Goal: Task Accomplishment & Management: Complete application form

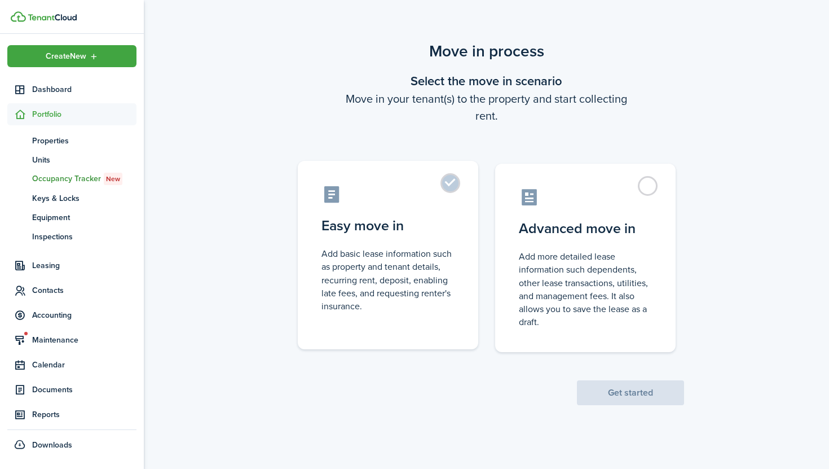
click at [422, 249] on control-radio-card-description "Add basic lease information such as property and tenant details, recurring rent…" at bounding box center [387, 279] width 133 height 65
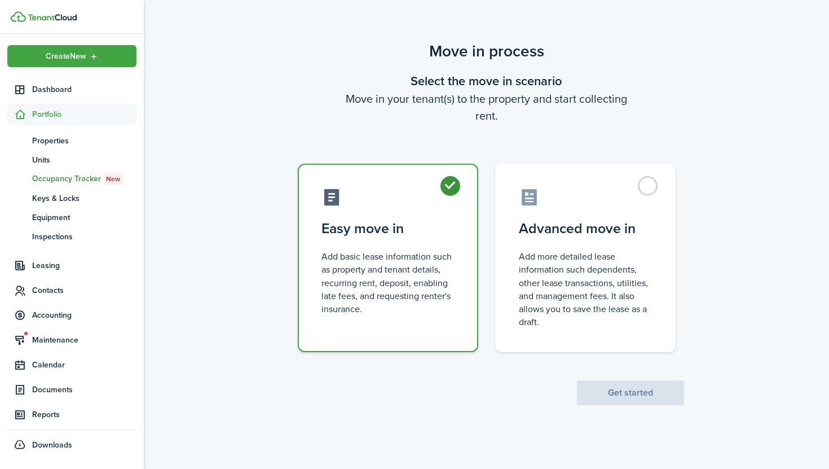
radio input "true"
click at [617, 387] on button "Get started" at bounding box center [630, 392] width 107 height 25
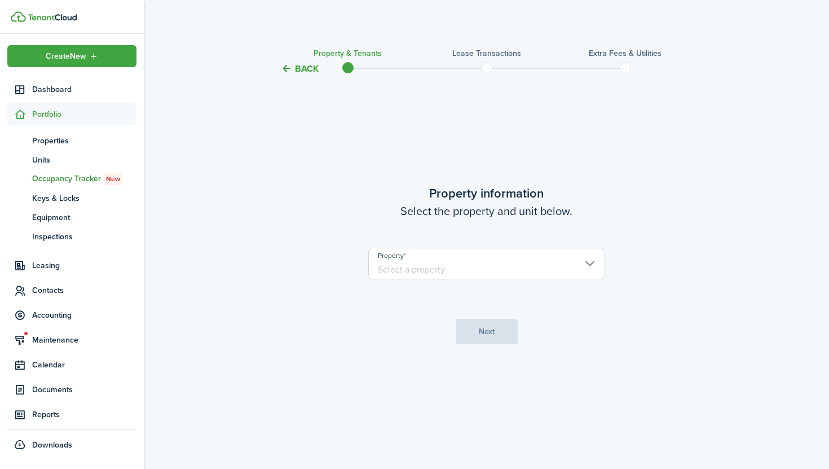
click at [402, 271] on input "Property" at bounding box center [486, 264] width 237 height 32
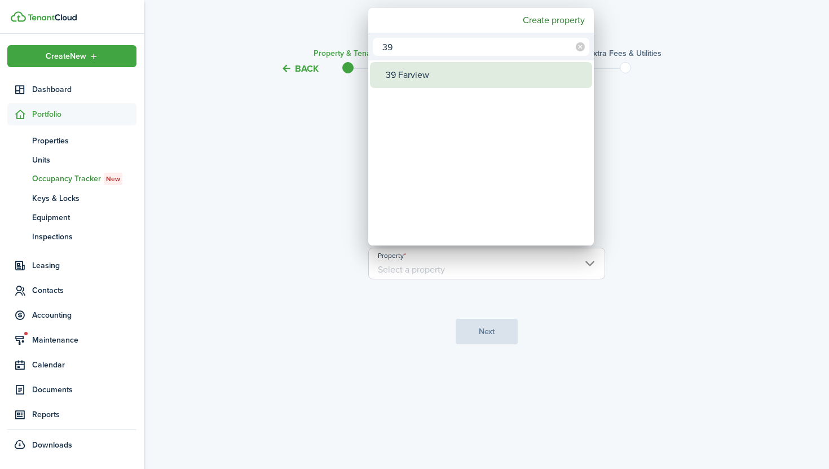
type input "39"
click at [440, 80] on div "39 Farview" at bounding box center [486, 75] width 200 height 26
type input "39 Farview"
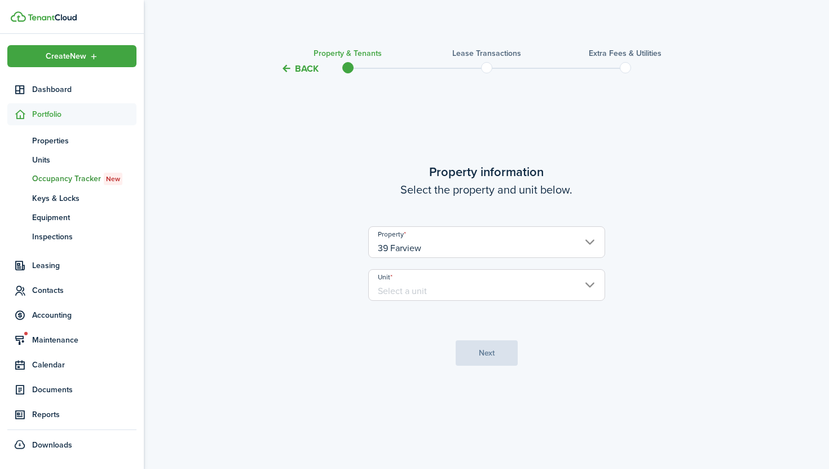
click at [411, 283] on input "Unit" at bounding box center [486, 285] width 237 height 32
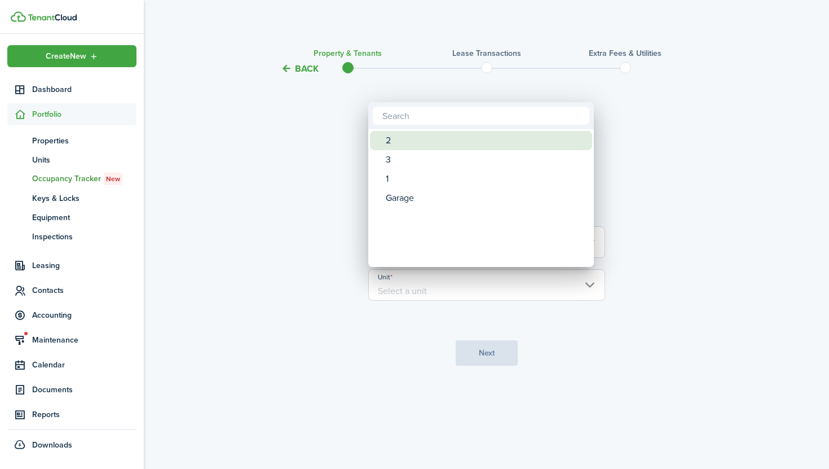
click at [399, 138] on div "2" at bounding box center [486, 140] width 200 height 19
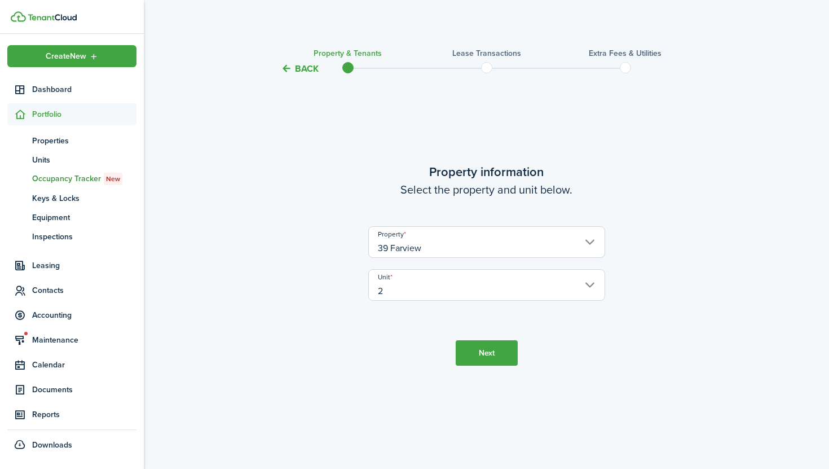
click at [422, 298] on input "2" at bounding box center [486, 285] width 237 height 32
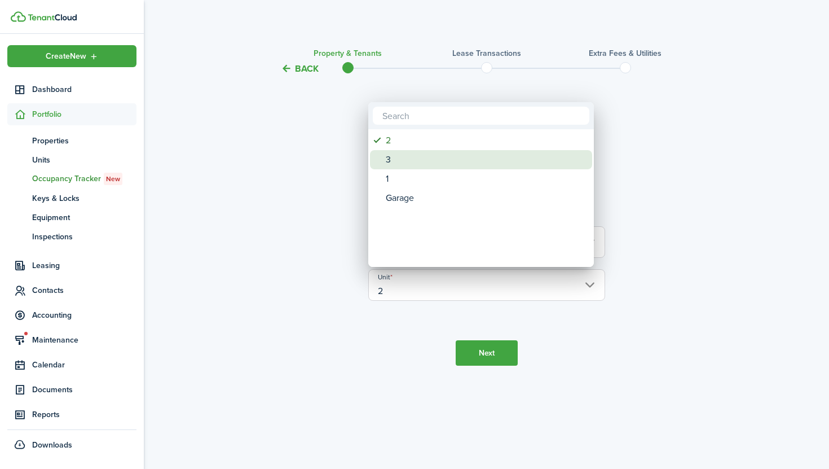
click at [403, 167] on div "3" at bounding box center [486, 159] width 200 height 19
type input "3"
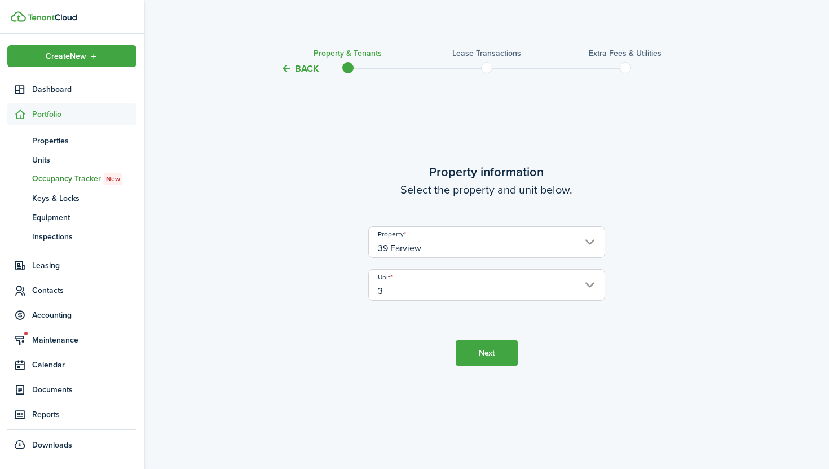
click at [485, 359] on button "Next" at bounding box center [487, 352] width 62 height 25
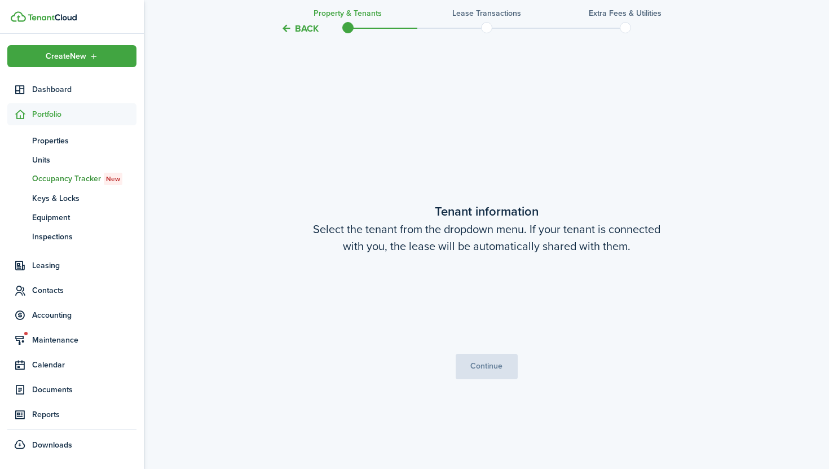
scroll to position [393, 0]
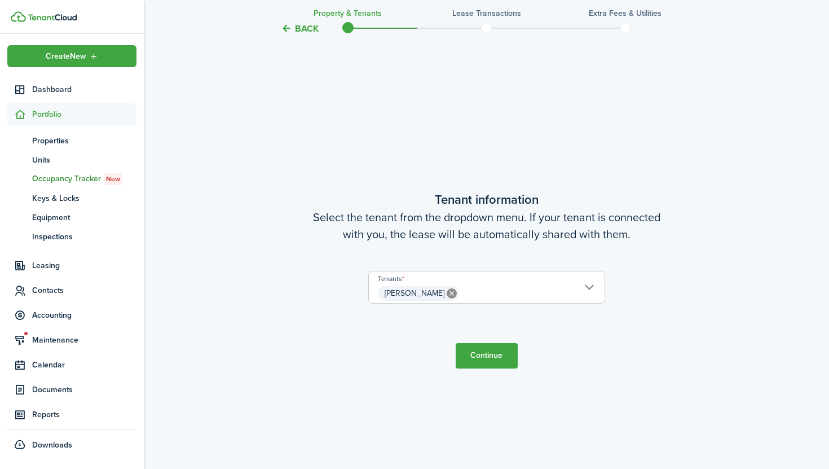
click at [480, 361] on button "Continue" at bounding box center [487, 355] width 62 height 25
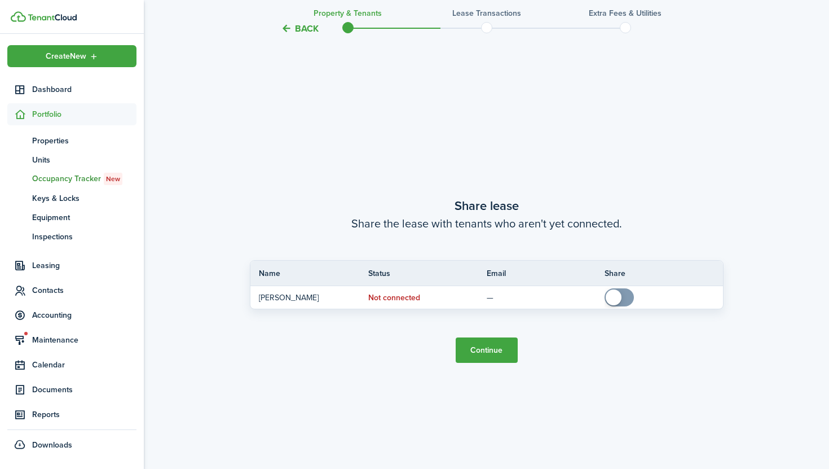
scroll to position [862, 0]
click at [486, 352] on button "Continue" at bounding box center [487, 349] width 62 height 25
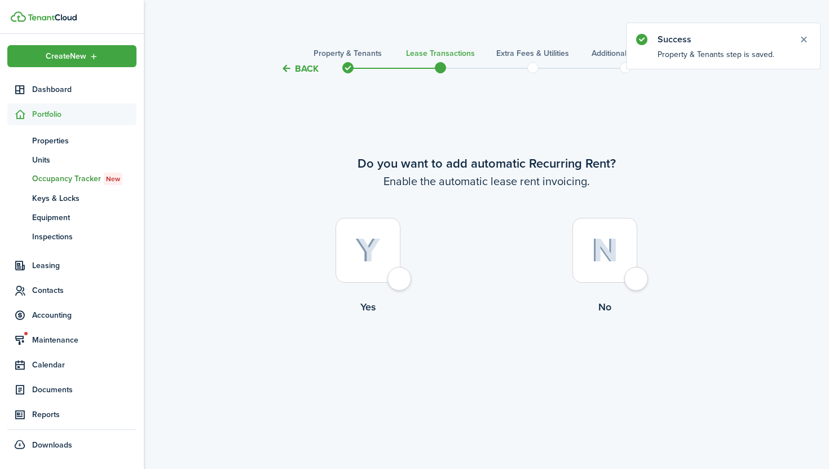
click at [397, 283] on div at bounding box center [368, 250] width 65 height 65
radio input "true"
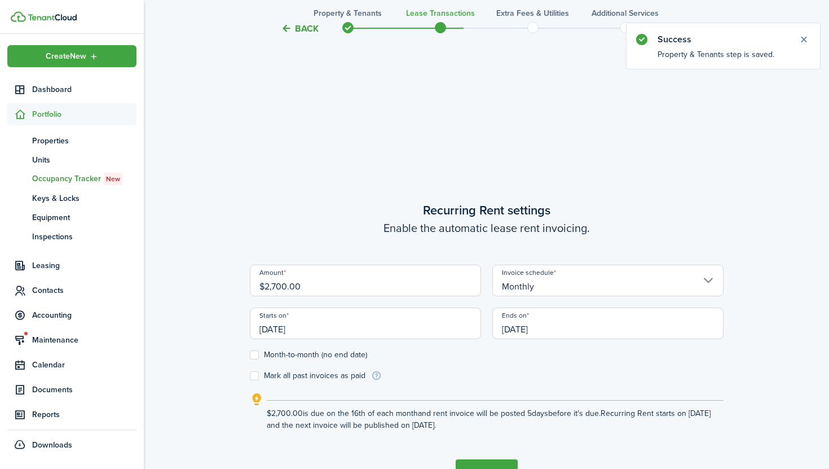
scroll to position [393, 0]
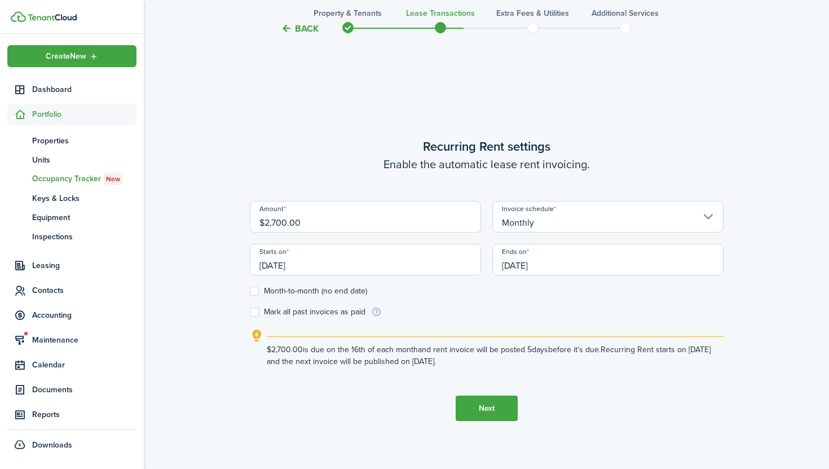
click at [381, 266] on input "[DATE]" at bounding box center [365, 260] width 231 height 32
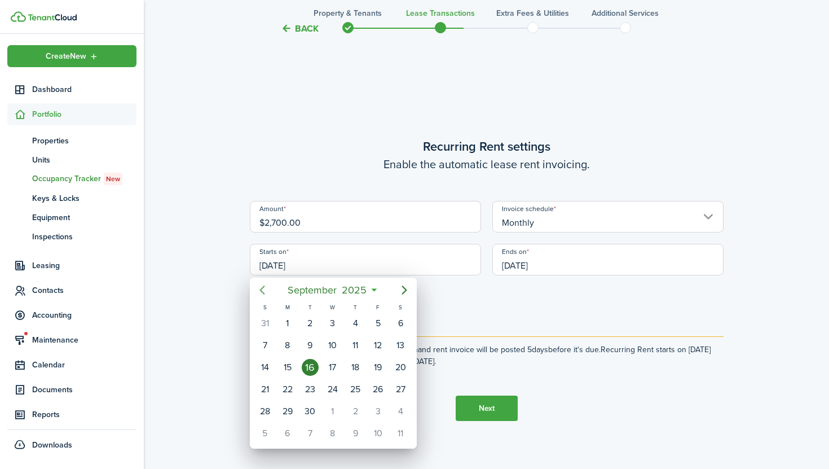
click at [255, 291] on icon "Previous page" at bounding box center [262, 290] width 14 height 14
click at [255, 292] on icon "Previous page" at bounding box center [262, 290] width 14 height 14
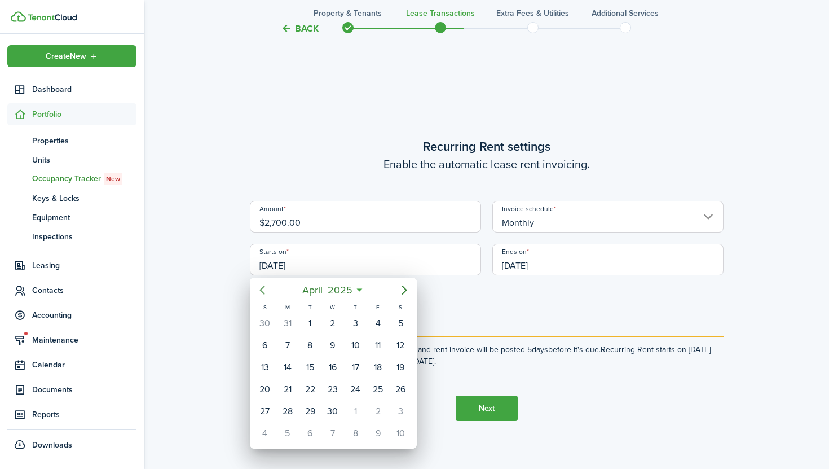
click at [255, 292] on icon "Previous page" at bounding box center [262, 290] width 14 height 14
click at [336, 328] on div "1" at bounding box center [332, 323] width 17 height 17
type input "[DATE]"
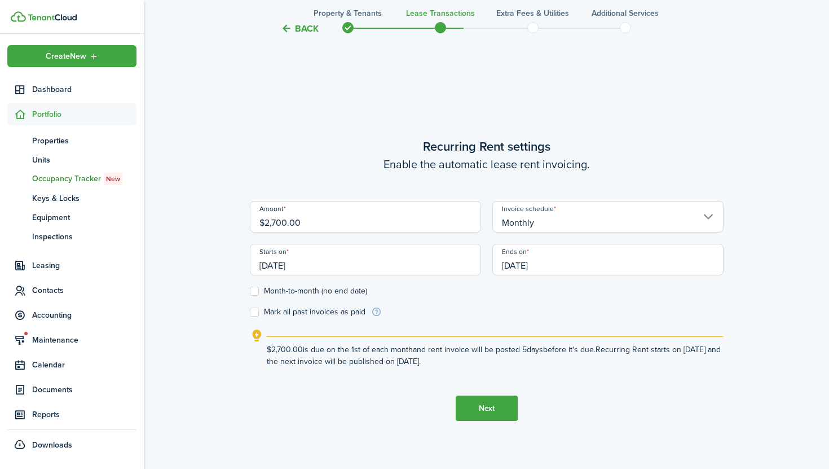
click at [533, 266] on input "[DATE]" at bounding box center [607, 260] width 231 height 32
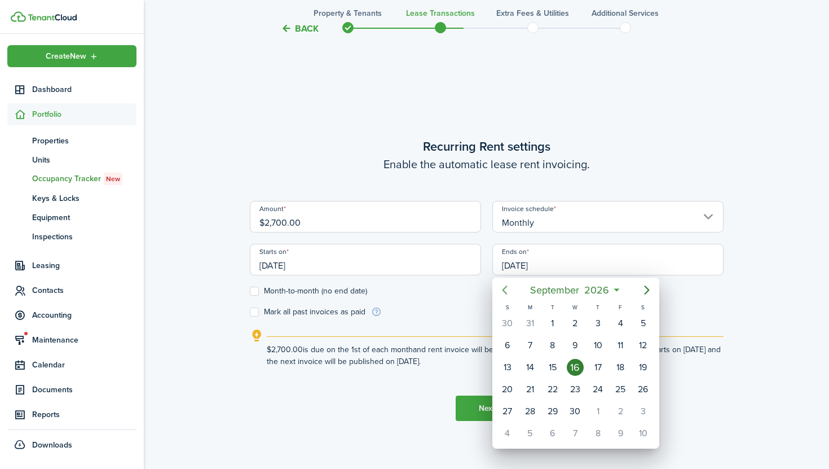
click at [504, 293] on icon "Previous page" at bounding box center [505, 290] width 14 height 14
click at [504, 292] on icon "Previous page" at bounding box center [505, 290] width 14 height 14
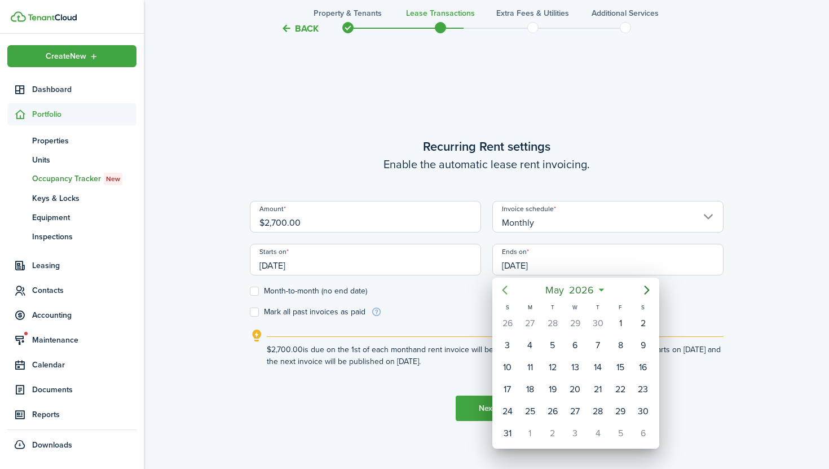
click at [504, 292] on icon "Previous page" at bounding box center [505, 290] width 14 height 14
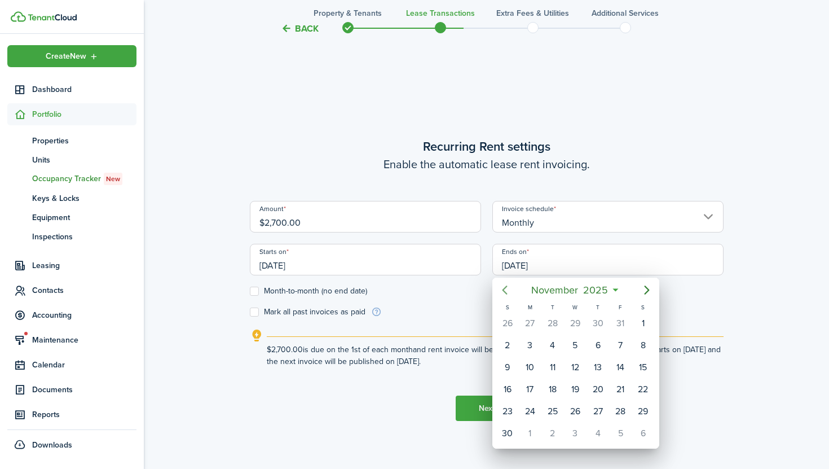
click at [504, 292] on icon "Previous page" at bounding box center [505, 290] width 14 height 14
click at [500, 290] on icon "Previous page" at bounding box center [505, 290] width 14 height 14
click at [503, 292] on icon "Previous page" at bounding box center [505, 290] width 14 height 14
click at [509, 426] on div "31" at bounding box center [507, 433] width 17 height 17
type input "[DATE]"
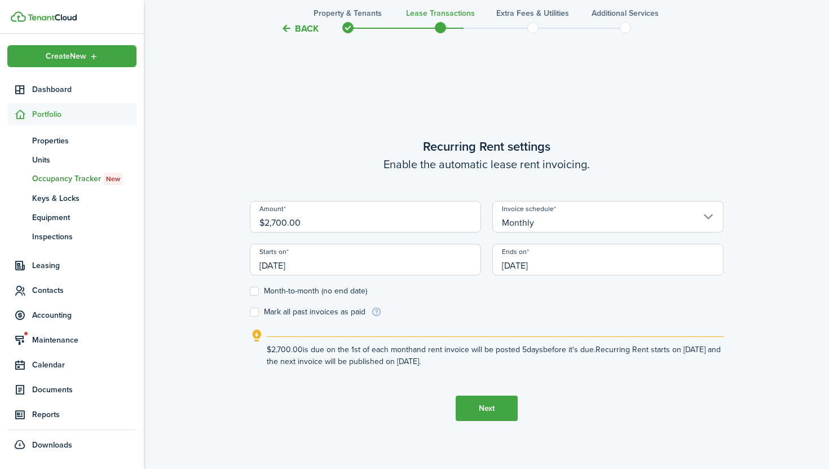
click at [347, 289] on label "Month-to-month (no end date)" at bounding box center [308, 290] width 117 height 9
click at [250, 291] on input "Month-to-month (no end date)" at bounding box center [249, 291] width 1 height 1
checkbox input "true"
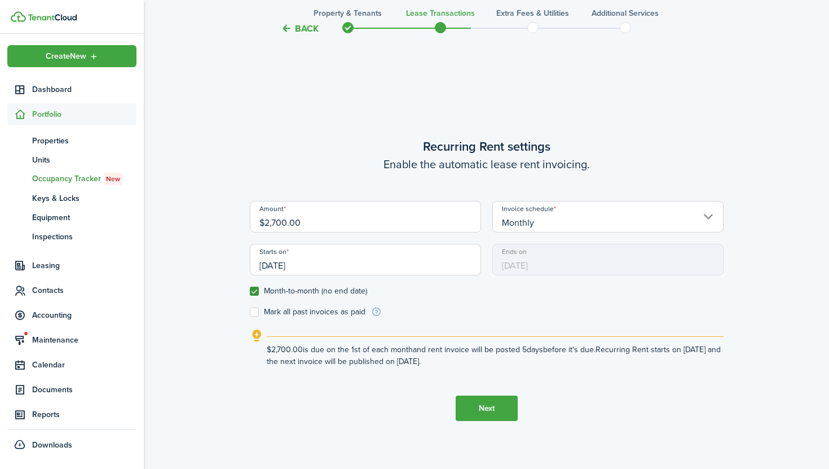
click at [305, 310] on label "Mark all past invoices as paid" at bounding box center [308, 311] width 116 height 9
click at [250, 312] on input "Mark all past invoices as paid" at bounding box center [249, 312] width 1 height 1
checkbox input "true"
click at [479, 402] on button "Next" at bounding box center [487, 407] width 62 height 25
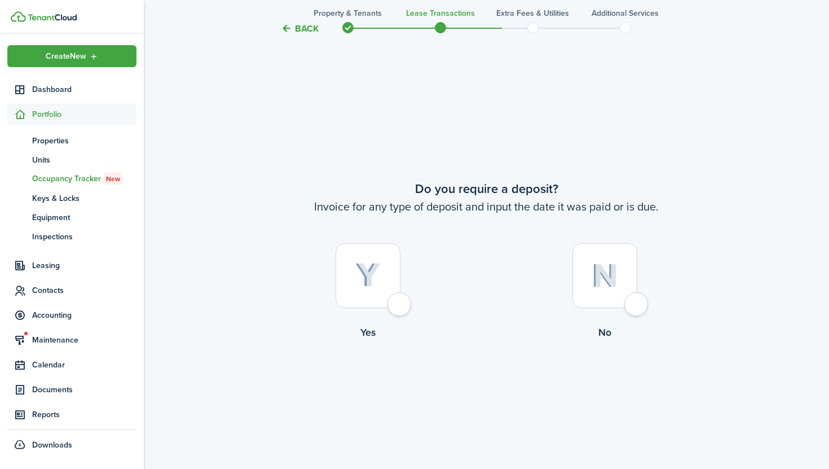
scroll to position [862, 0]
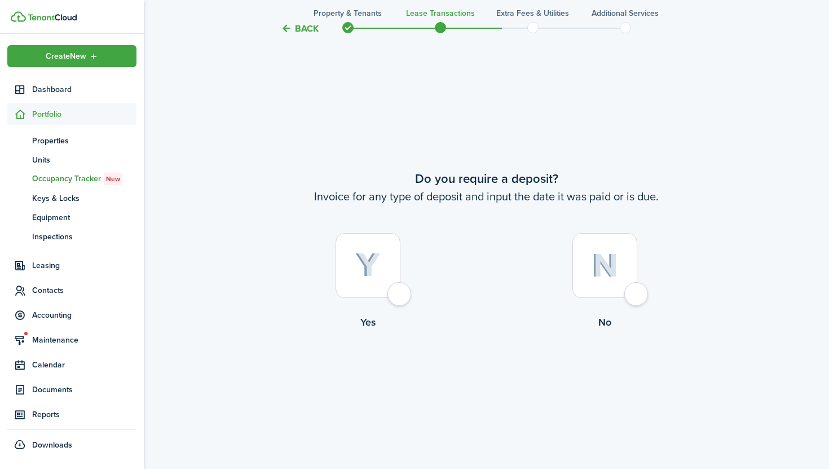
click at [376, 285] on div at bounding box center [368, 265] width 65 height 65
radio input "true"
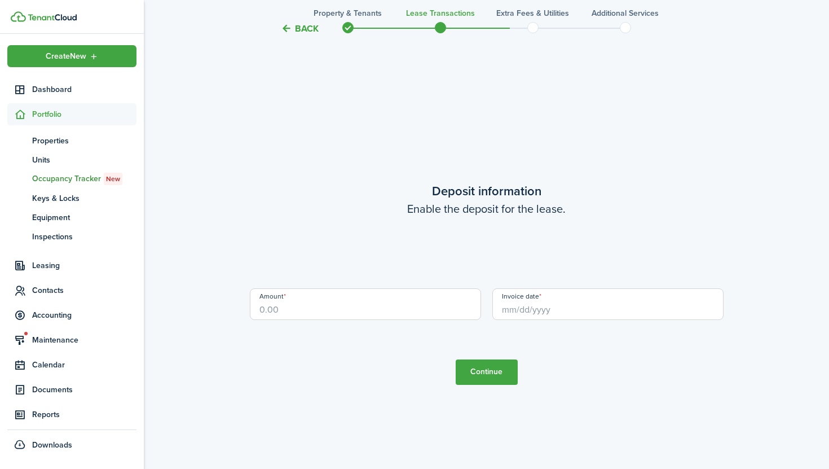
scroll to position [1330, 0]
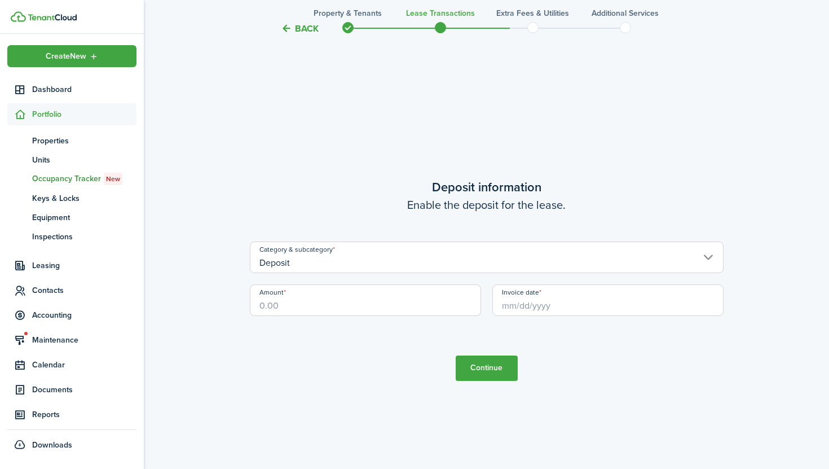
click at [531, 307] on input "Invoice date" at bounding box center [607, 300] width 231 height 32
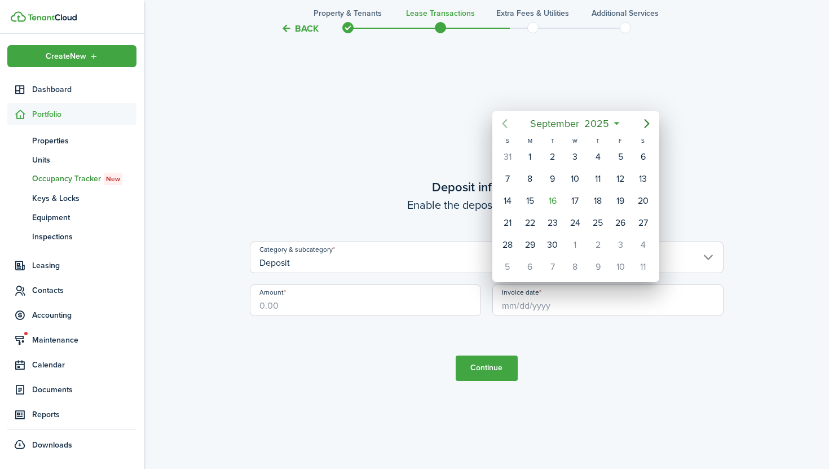
click at [509, 126] on icon "Previous page" at bounding box center [505, 124] width 14 height 14
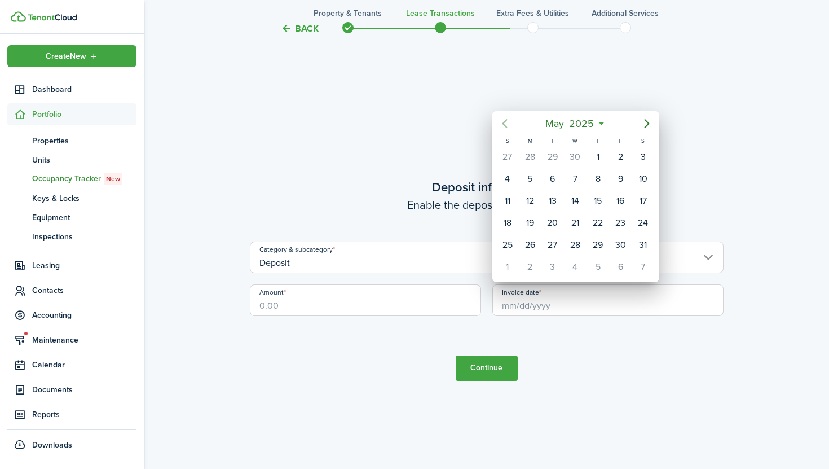
click at [509, 126] on icon "Previous page" at bounding box center [505, 124] width 14 height 14
click at [652, 122] on icon "Next page" at bounding box center [647, 124] width 14 height 14
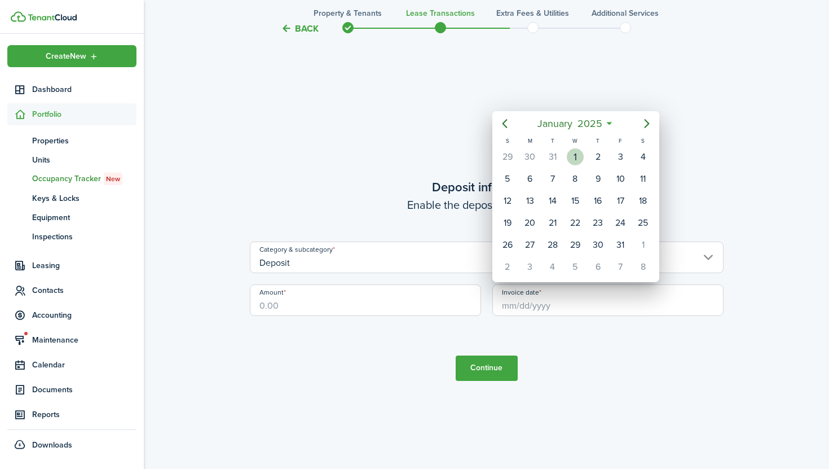
click at [573, 162] on div "1" at bounding box center [575, 156] width 17 height 17
type input "[DATE]"
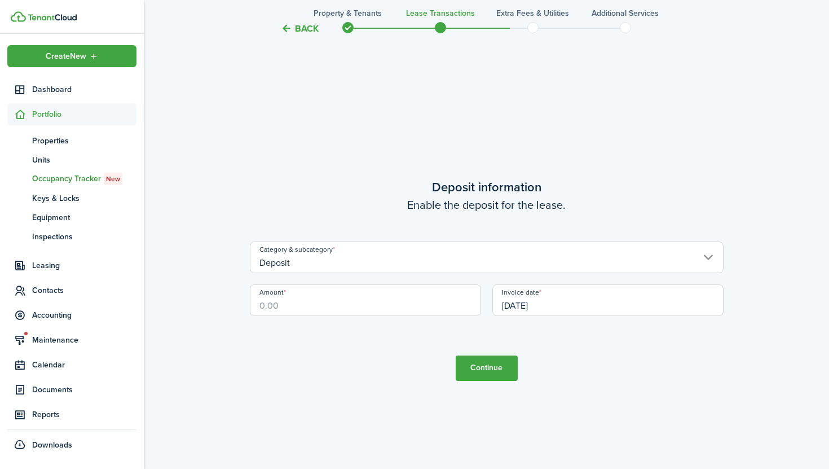
click at [396, 303] on input "Amount" at bounding box center [365, 300] width 231 height 32
type input "$2,000.00"
click at [493, 367] on button "Continue" at bounding box center [487, 367] width 62 height 25
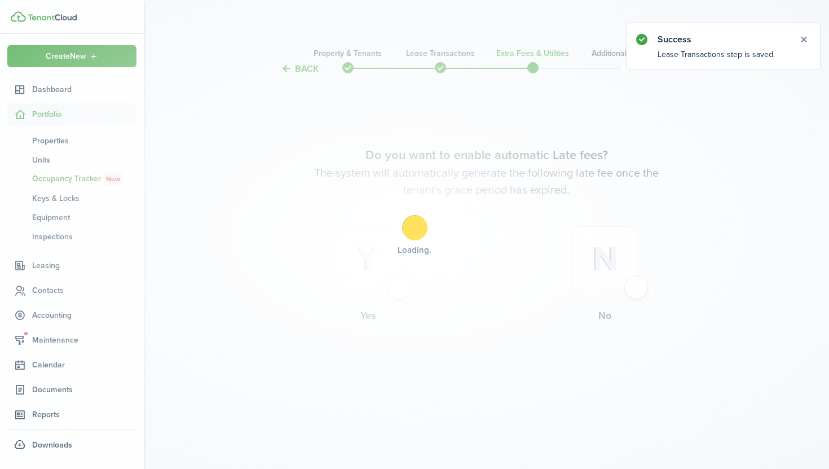
scroll to position [0, 0]
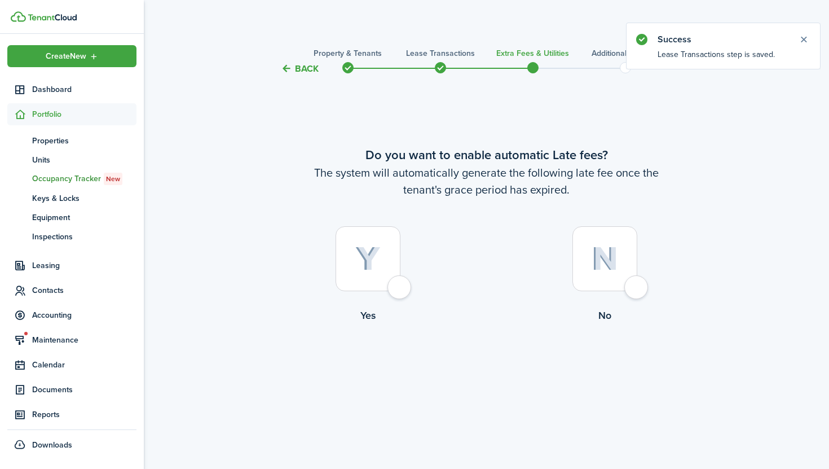
click at [630, 262] on div at bounding box center [604, 258] width 65 height 65
radio input "true"
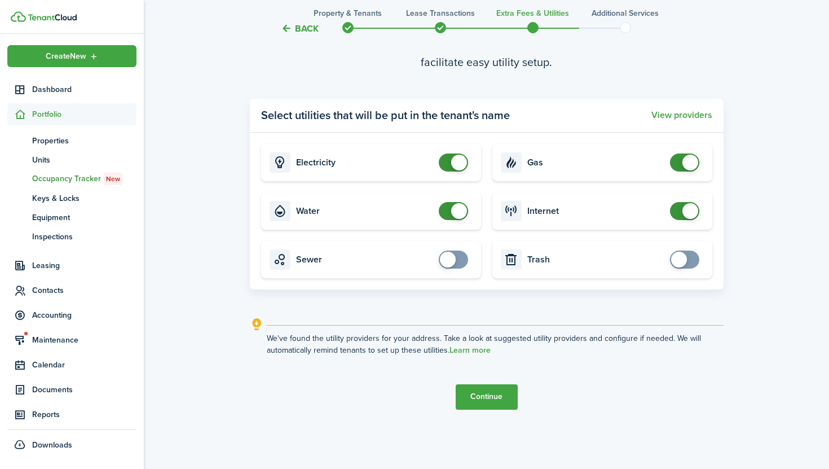
scroll to position [469, 0]
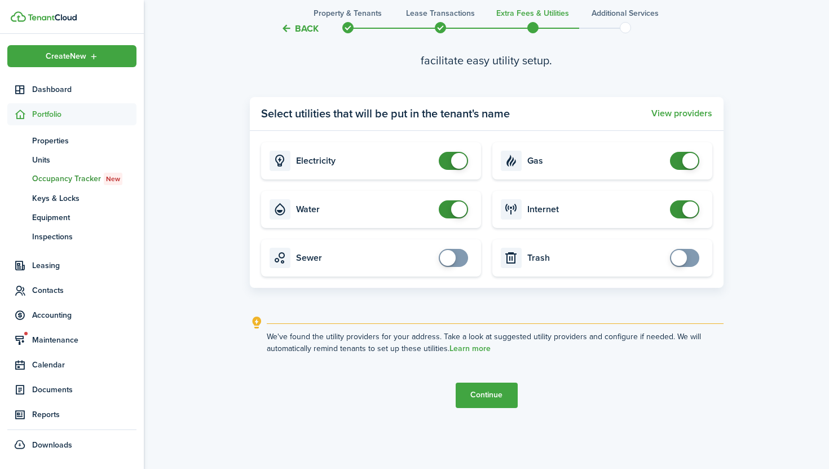
click at [491, 391] on button "Continue" at bounding box center [487, 394] width 62 height 25
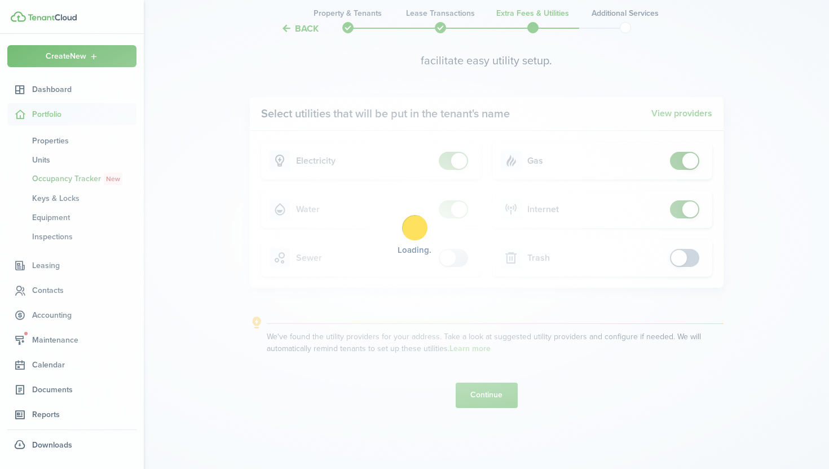
scroll to position [0, 0]
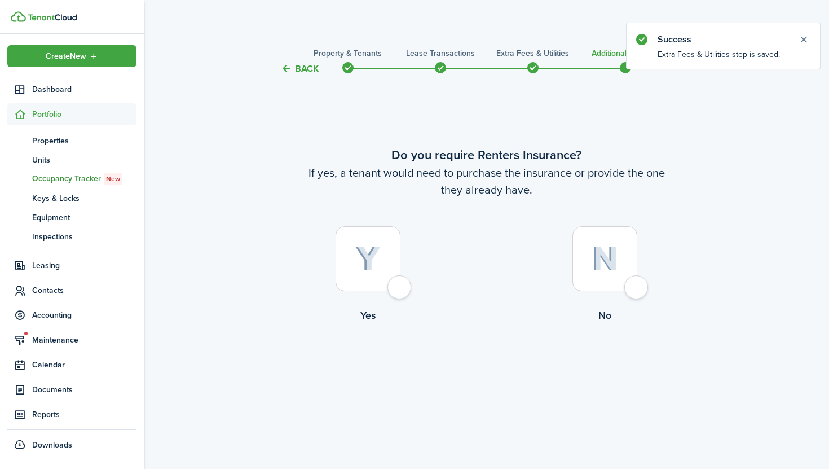
click at [590, 267] on div at bounding box center [604, 258] width 65 height 65
radio input "true"
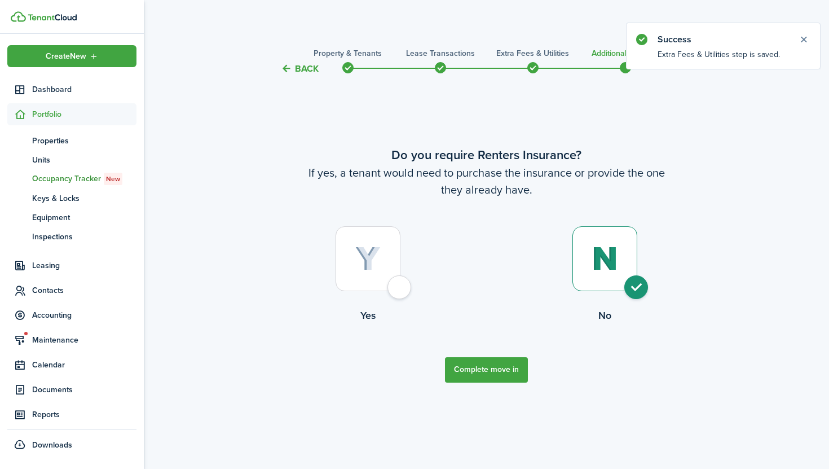
click at [487, 369] on button "Complete move in" at bounding box center [486, 369] width 83 height 25
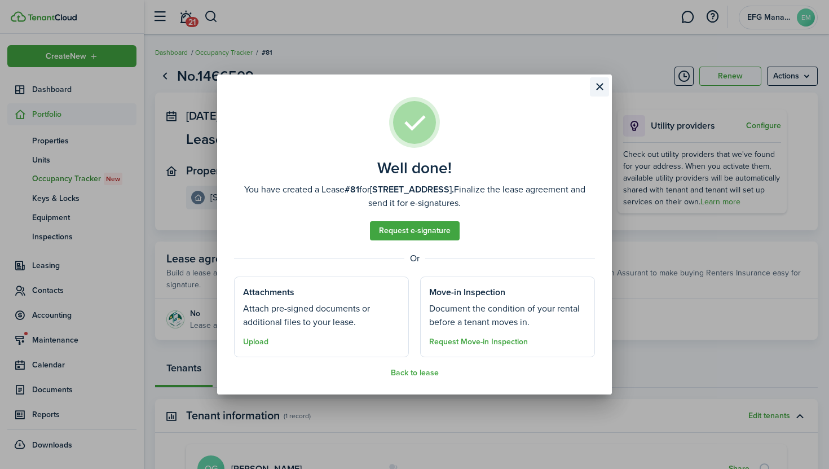
click at [597, 91] on button "Close modal" at bounding box center [599, 86] width 19 height 19
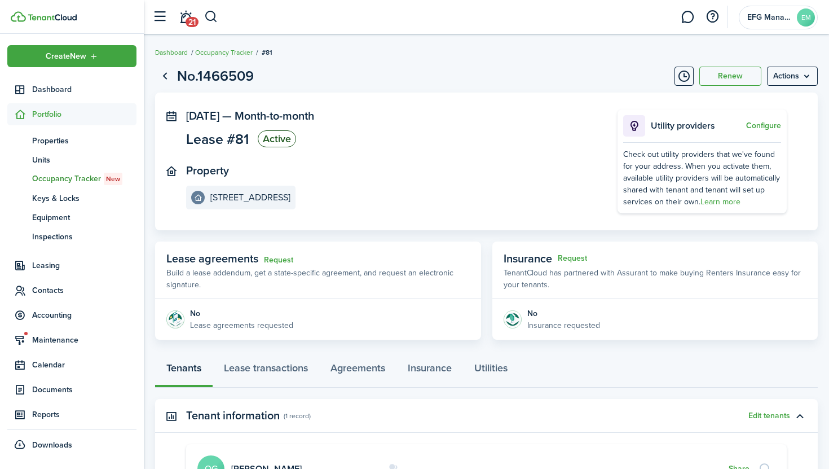
scroll to position [73, 0]
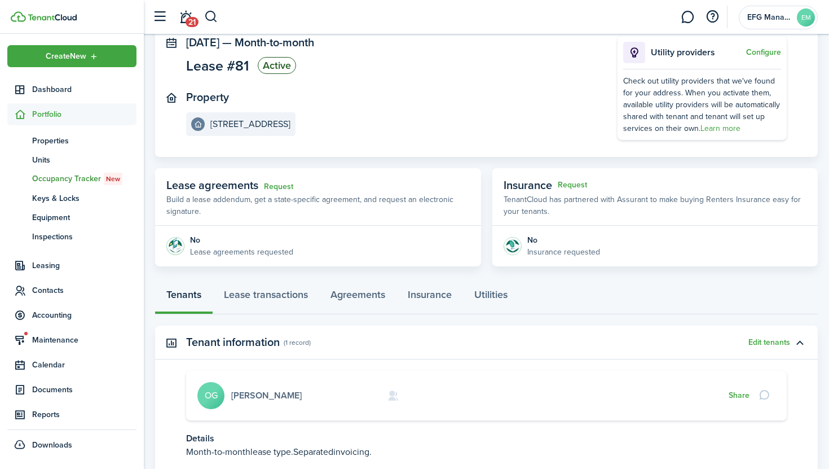
click at [261, 396] on link "[PERSON_NAME]" at bounding box center [266, 395] width 70 height 13
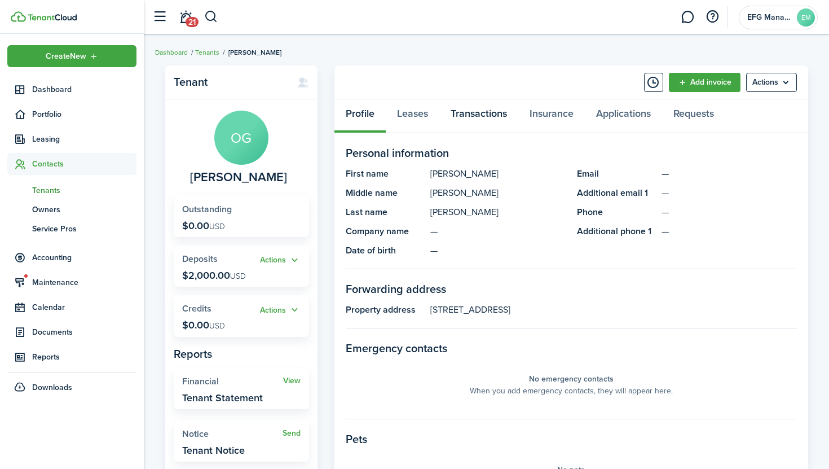
click at [465, 114] on link "Transactions" at bounding box center [478, 116] width 79 height 34
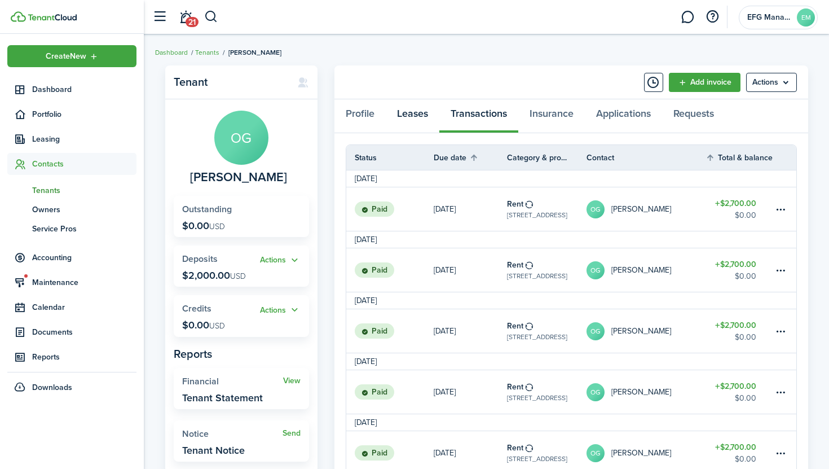
click at [417, 112] on link "Leases" at bounding box center [413, 116] width 54 height 34
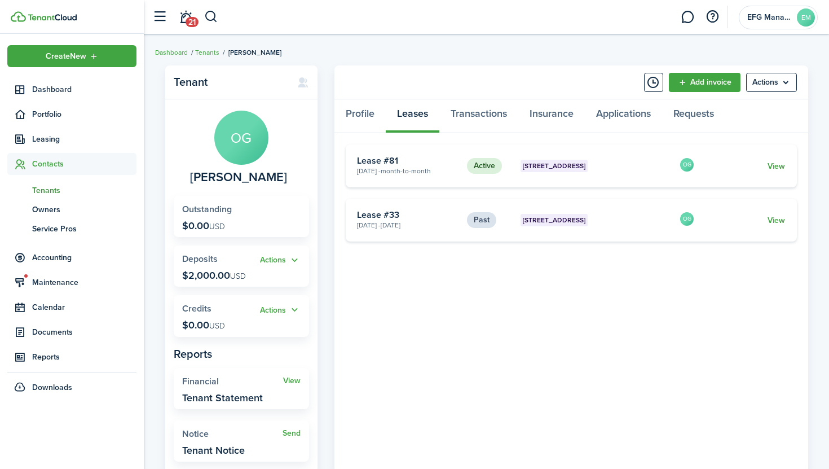
click at [553, 165] on span "[STREET_ADDRESS]" at bounding box center [554, 166] width 63 height 10
click at [68, 92] on span "Dashboard" at bounding box center [84, 89] width 104 height 12
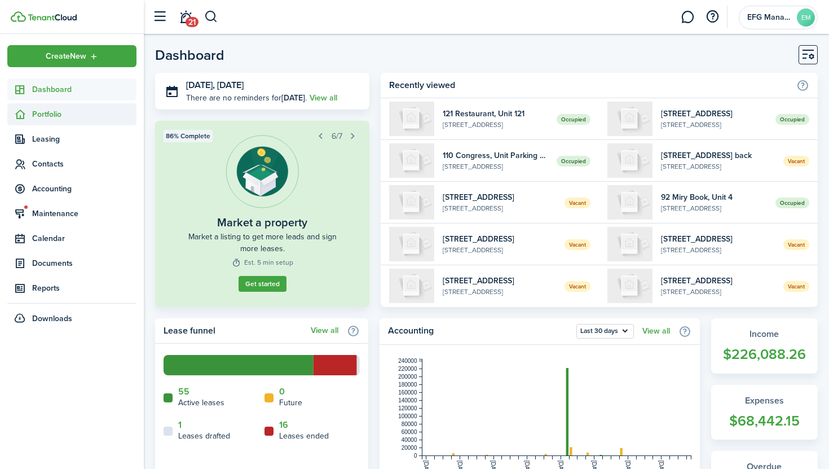
click at [61, 114] on span "Portfolio" at bounding box center [84, 114] width 104 height 12
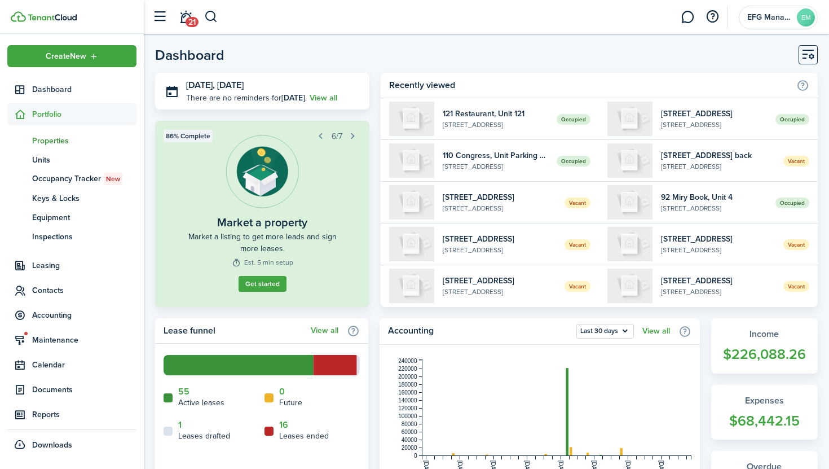
click at [57, 138] on span "Properties" at bounding box center [84, 141] width 104 height 12
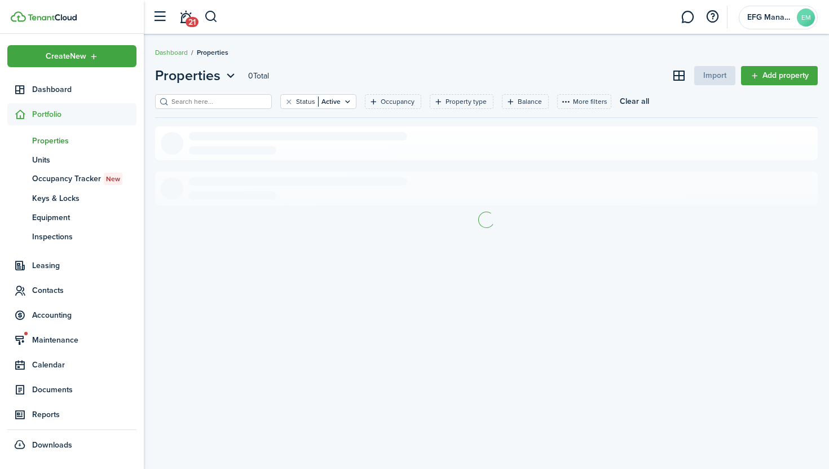
click at [210, 94] on filter-search at bounding box center [213, 101] width 117 height 15
click at [209, 107] on input "search" at bounding box center [218, 101] width 99 height 11
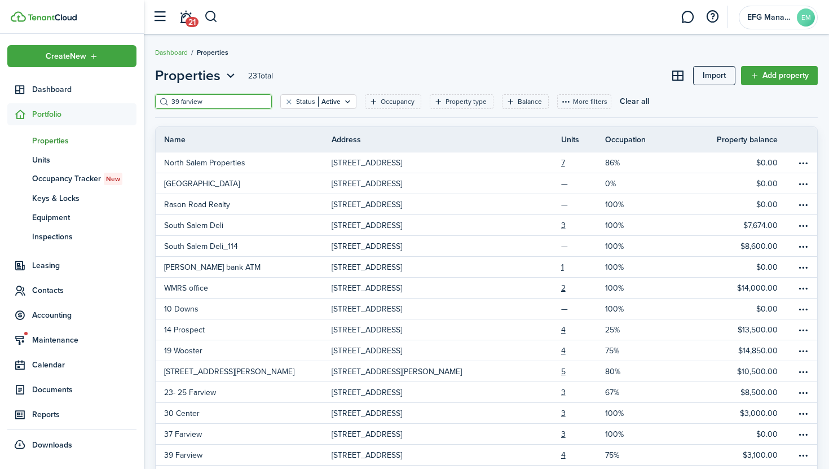
type input "39 farvie"
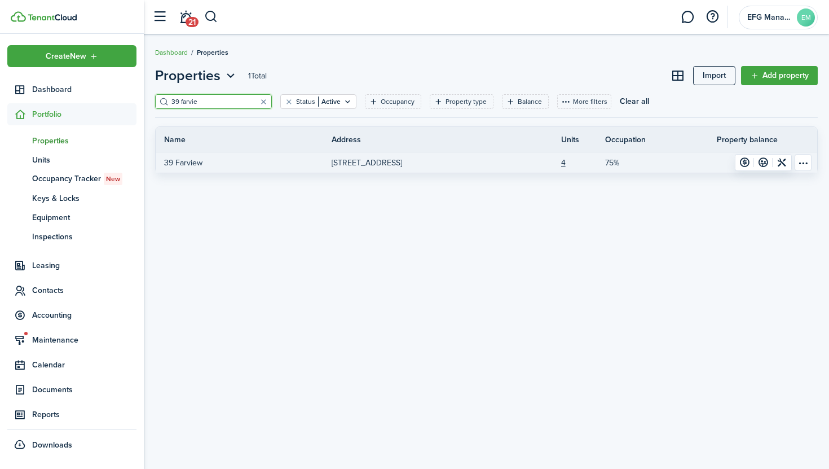
click at [206, 160] on link "39 Farview" at bounding box center [244, 162] width 176 height 20
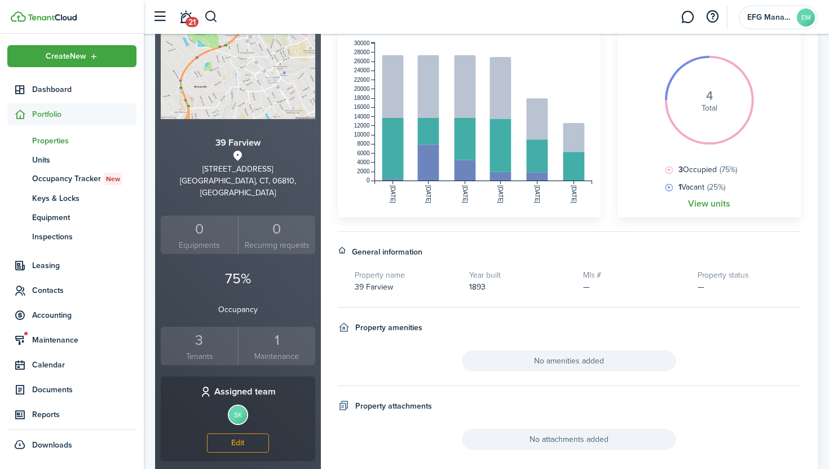
scroll to position [170, 0]
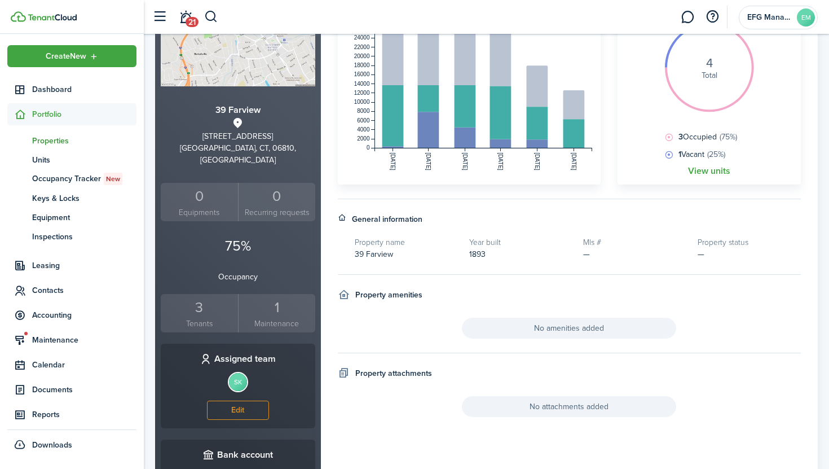
click at [222, 297] on div "3" at bounding box center [200, 307] width 72 height 21
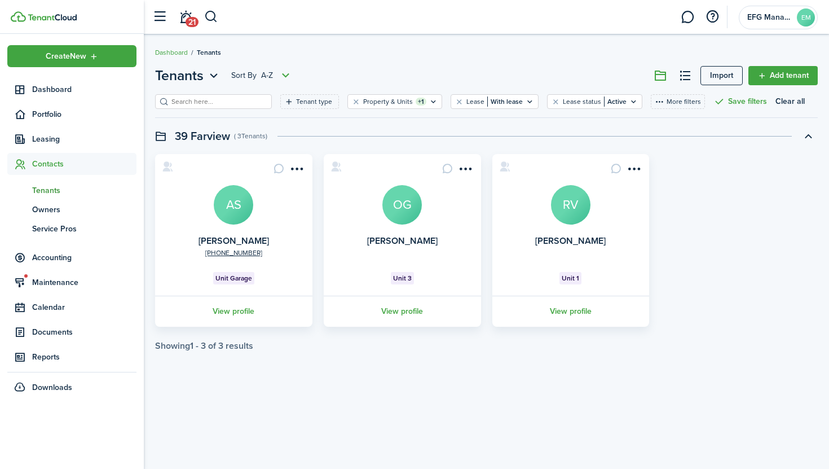
click at [193, 102] on input "search" at bounding box center [218, 101] width 99 height 11
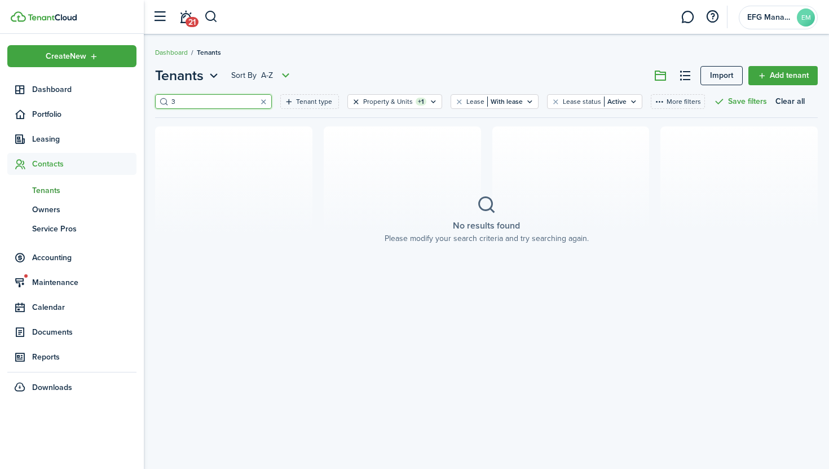
type input "3"
click at [351, 100] on button "Clear filter" at bounding box center [356, 101] width 10 height 9
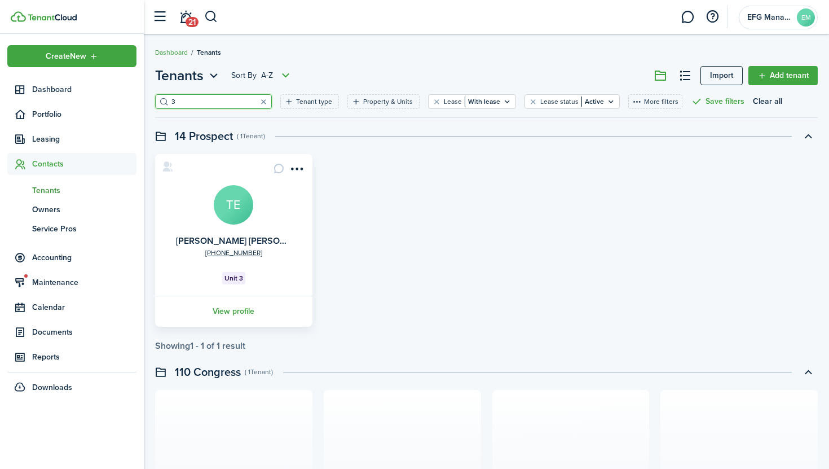
click at [211, 100] on input "3" at bounding box center [218, 101] width 99 height 11
type input "3"
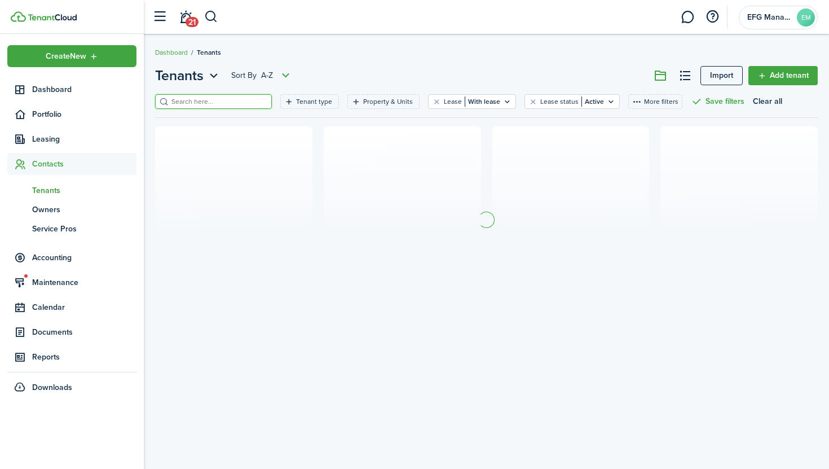
type input "7"
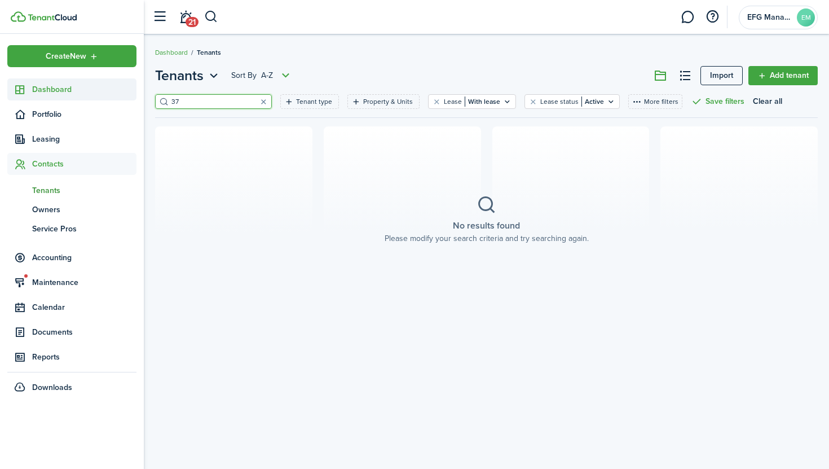
type input "37"
click at [59, 86] on span "Dashboard" at bounding box center [84, 89] width 104 height 12
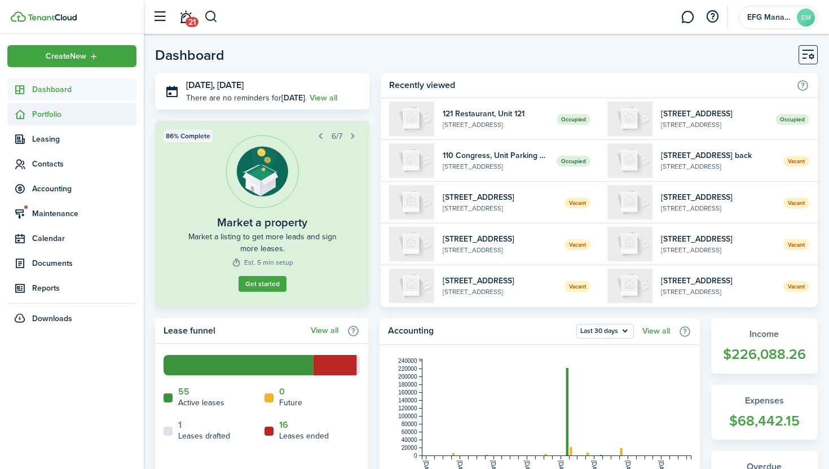
click at [58, 116] on span "Portfolio" at bounding box center [84, 114] width 104 height 12
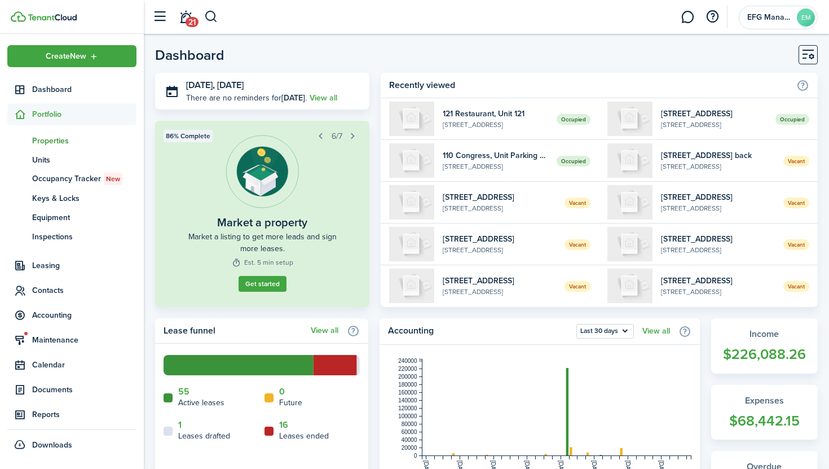
click at [50, 136] on span "Properties" at bounding box center [84, 141] width 104 height 12
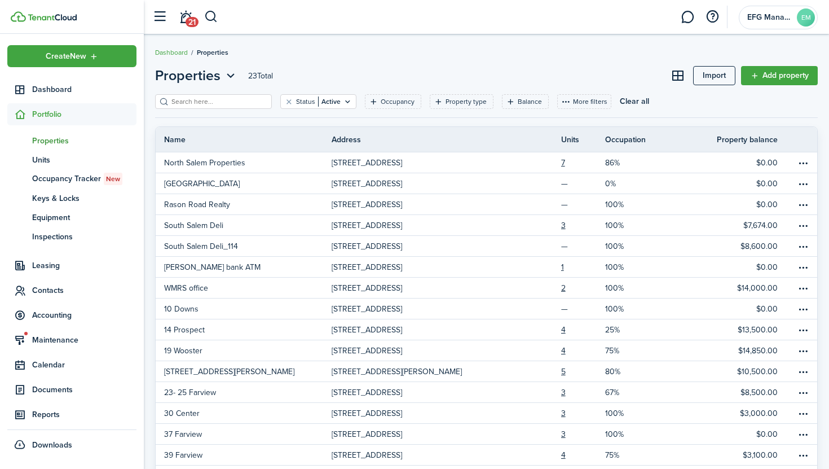
click at [204, 97] on input "search" at bounding box center [218, 101] width 99 height 11
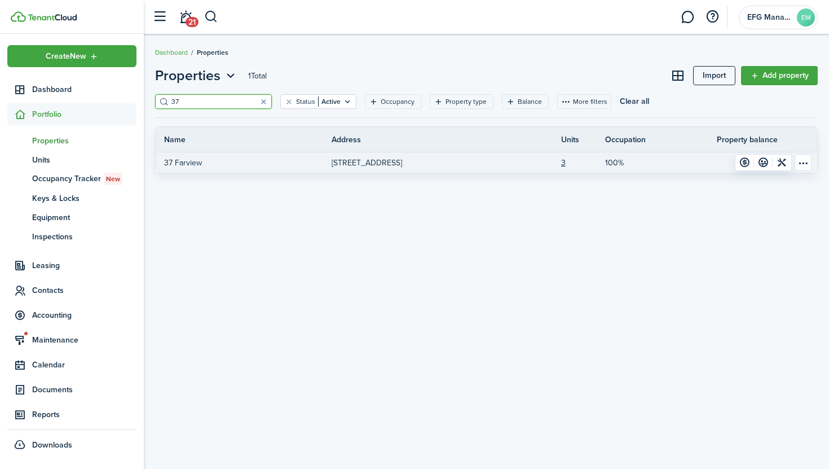
type input "37"
click at [316, 161] on link "37 Farview" at bounding box center [244, 162] width 176 height 20
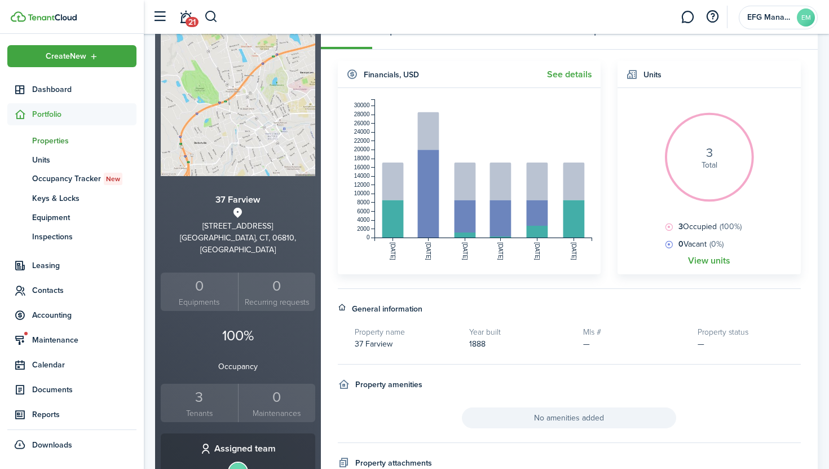
scroll to position [211, 0]
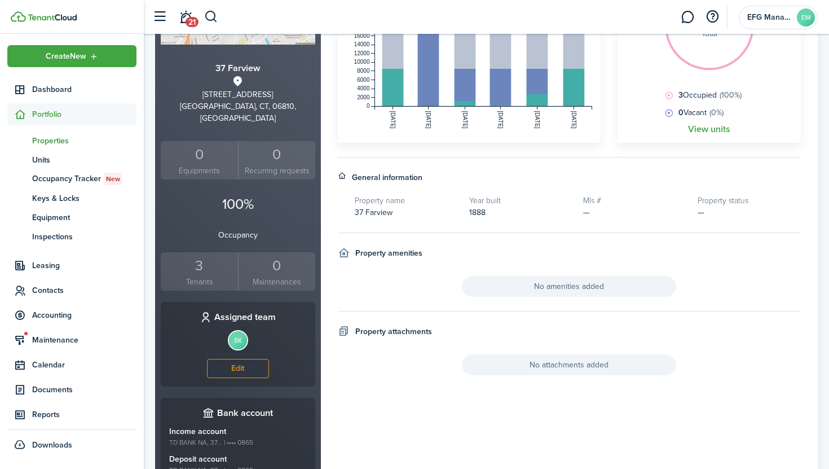
click at [202, 255] on div "3" at bounding box center [200, 265] width 72 height 21
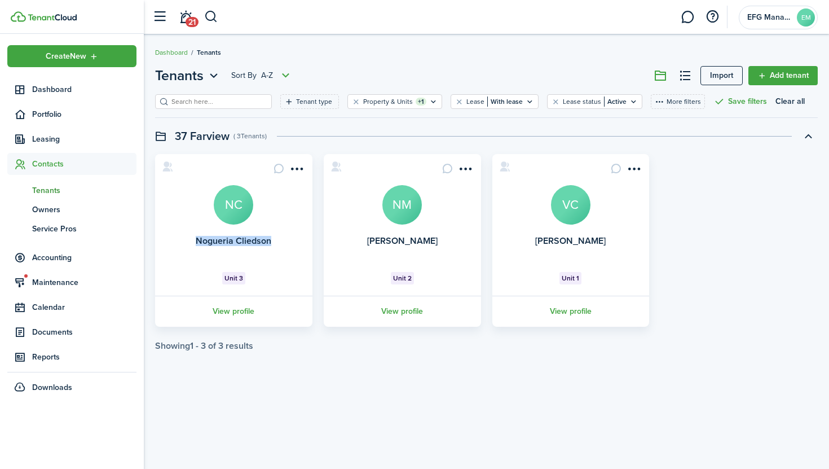
drag, startPoint x: 271, startPoint y: 241, endPoint x: 194, endPoint y: 241, distance: 76.7
click at [194, 241] on card "Nogueria Cliedson NC Unit 3 View profile" at bounding box center [233, 240] width 157 height 173
copy link "Nogueria Cliedson"
drag, startPoint x: 451, startPoint y: 240, endPoint x: 352, endPoint y: 239, distance: 98.7
click at [352, 239] on card "[PERSON_NAME] NM Unit 2 View profile" at bounding box center [402, 240] width 157 height 173
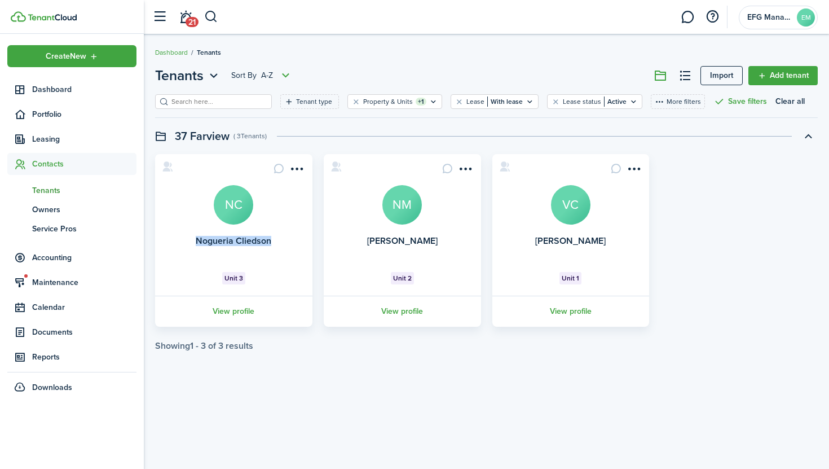
copy link "[PERSON_NAME]"
drag, startPoint x: 530, startPoint y: 244, endPoint x: 615, endPoint y: 245, distance: 85.7
click at [615, 245] on card "[PERSON_NAME] VC Unit 1 View profile" at bounding box center [570, 240] width 157 height 173
copy link "[PERSON_NAME]"
